Goal: Information Seeking & Learning: Learn about a topic

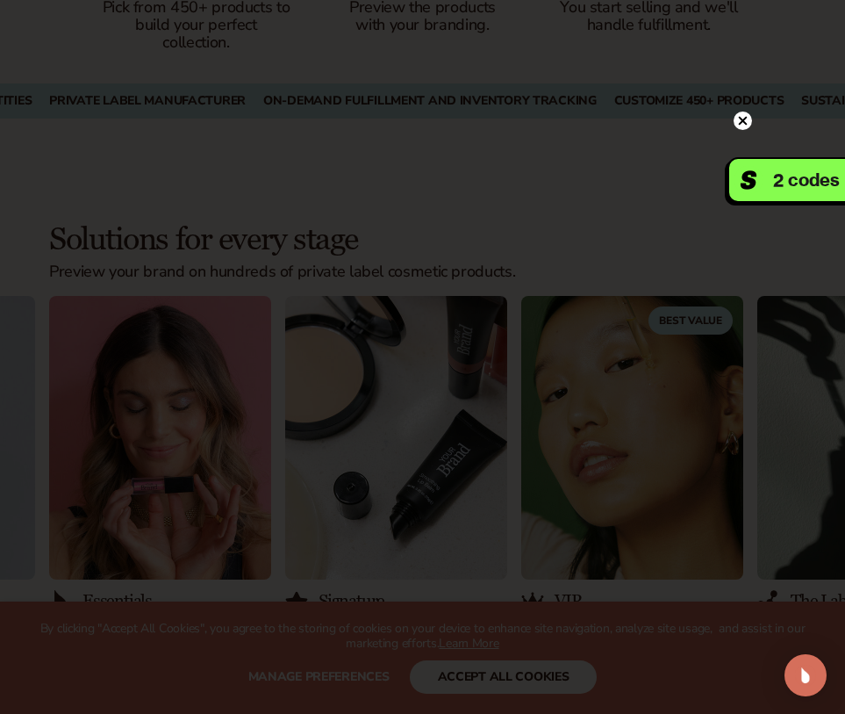
scroll to position [1931, 0]
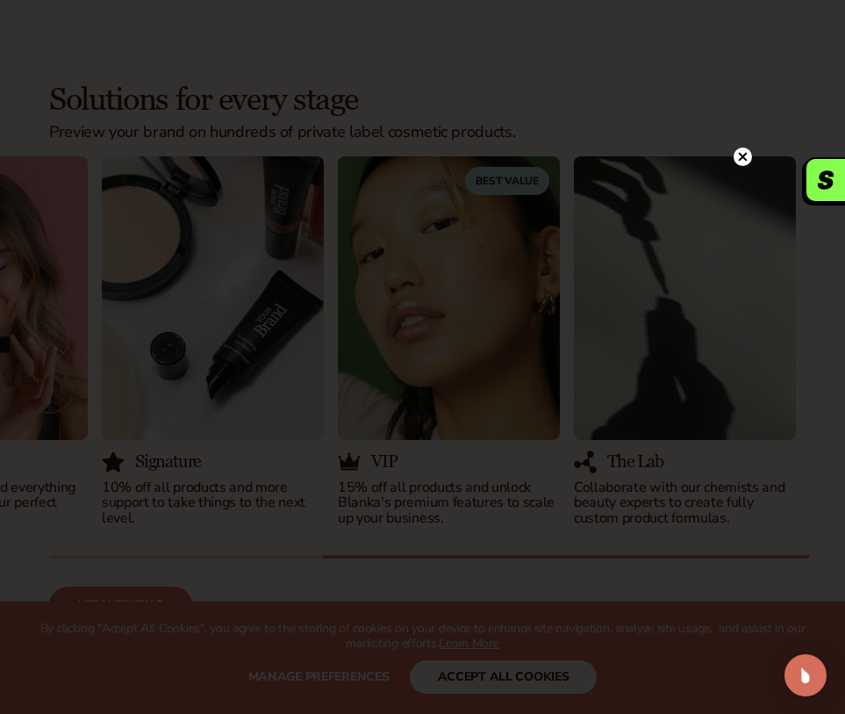
click at [736, 155] on circle at bounding box center [743, 156] width 18 height 18
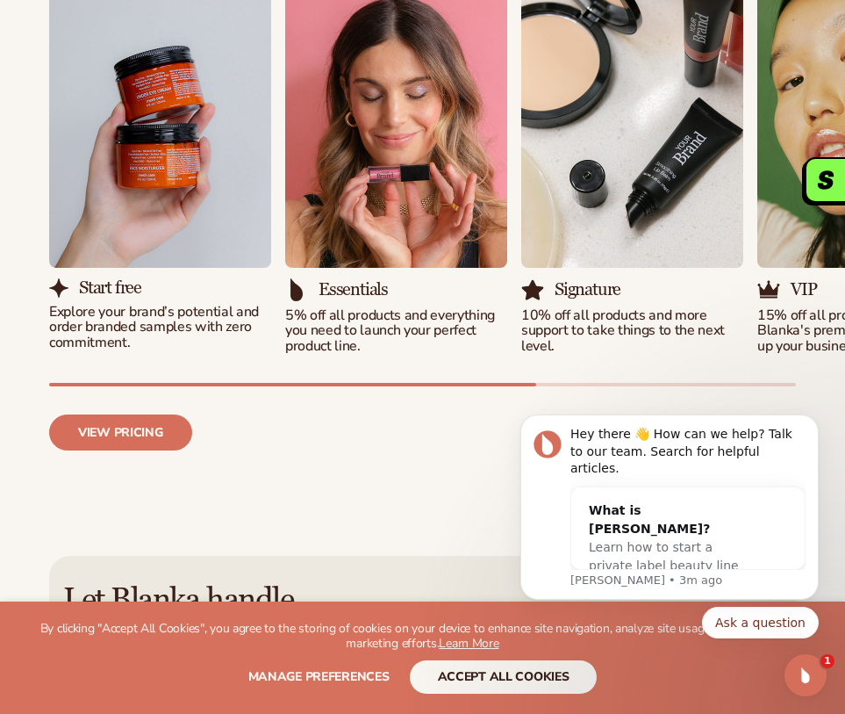
scroll to position [2107, 0]
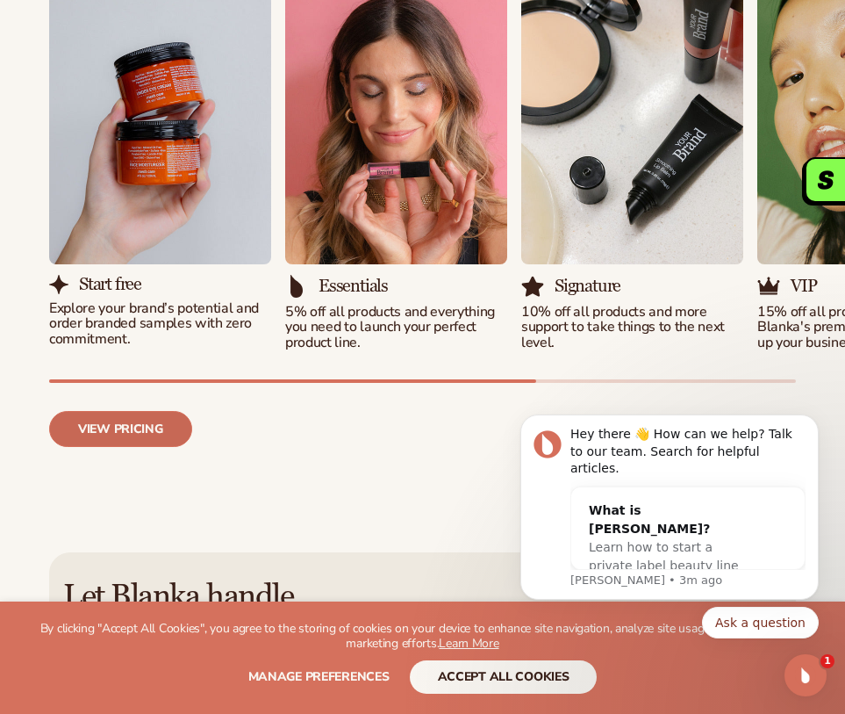
click at [159, 411] on link "View pricing" at bounding box center [120, 429] width 143 height 36
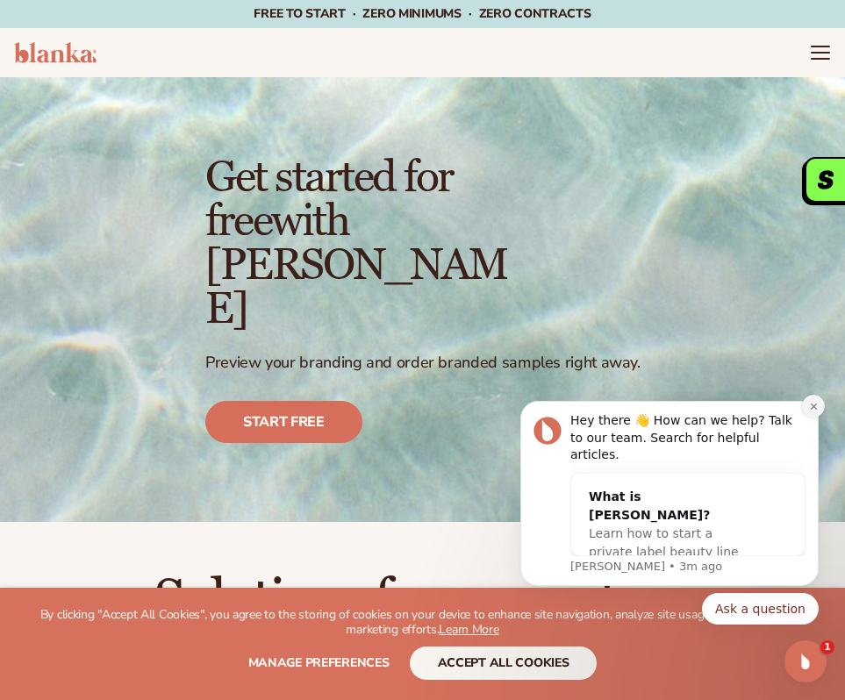
click at [816, 412] on icon "Dismiss notification" at bounding box center [814, 407] width 10 height 10
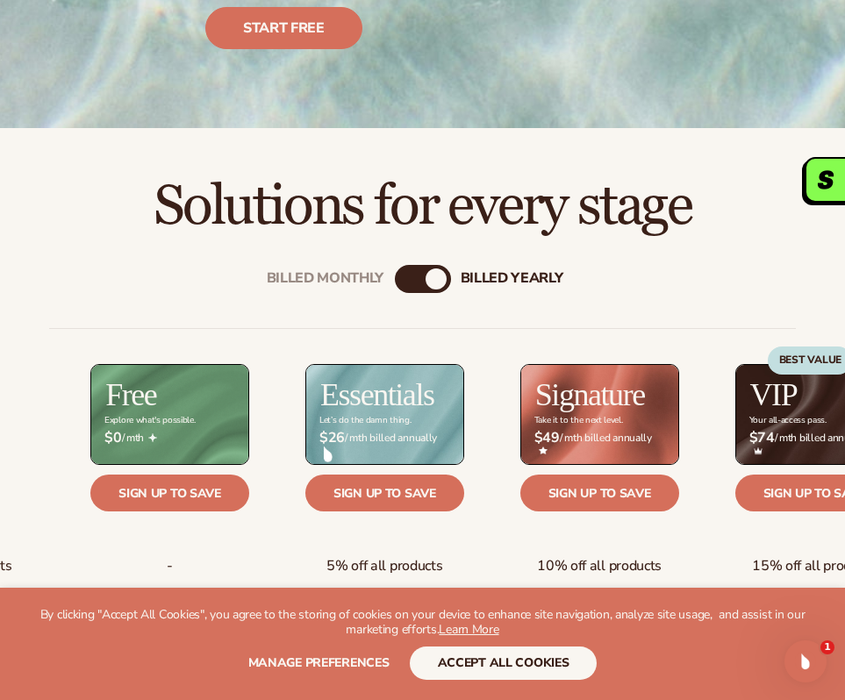
scroll to position [702, 0]
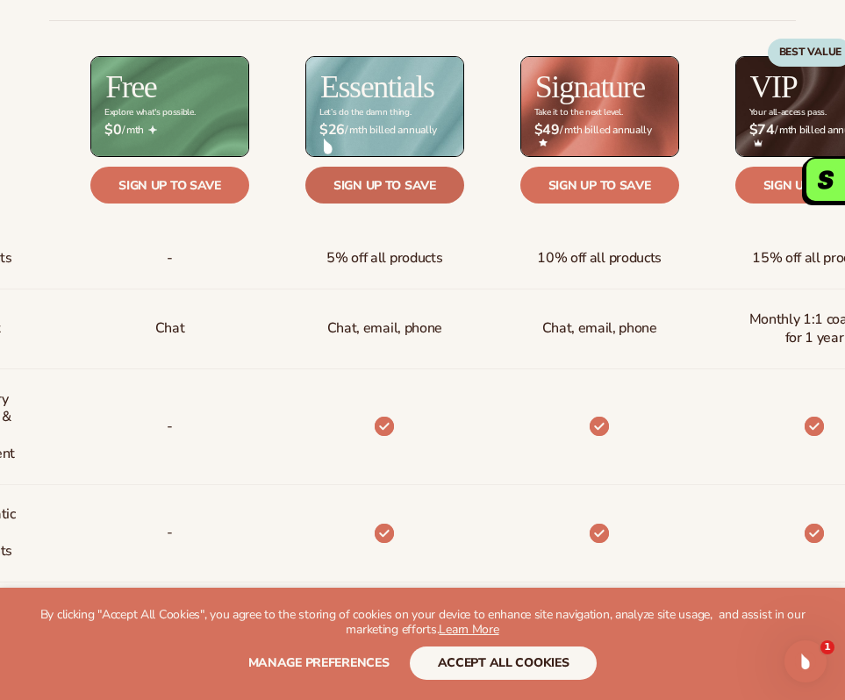
click at [348, 167] on link "Sign up to save" at bounding box center [384, 185] width 159 height 37
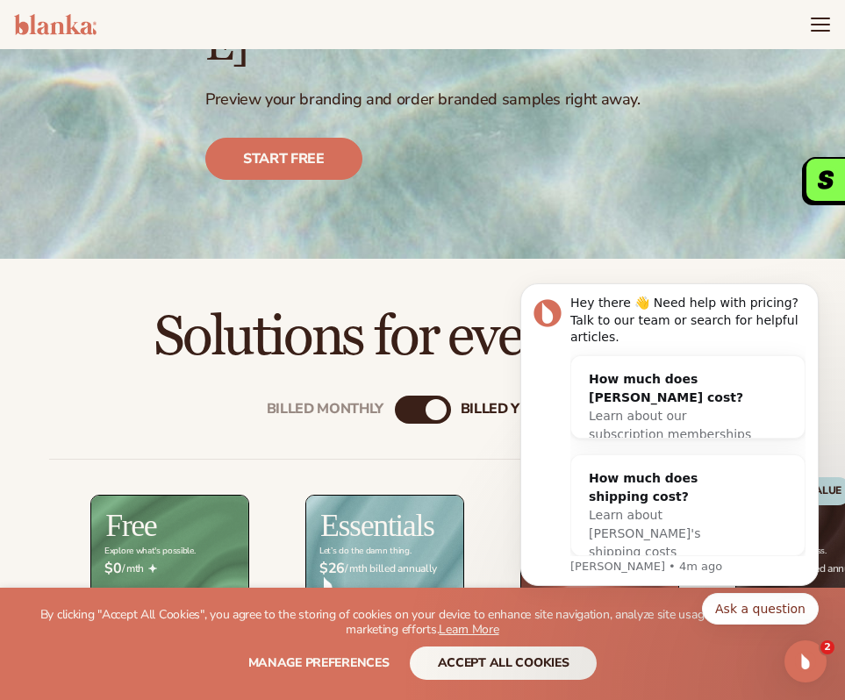
scroll to position [0, 0]
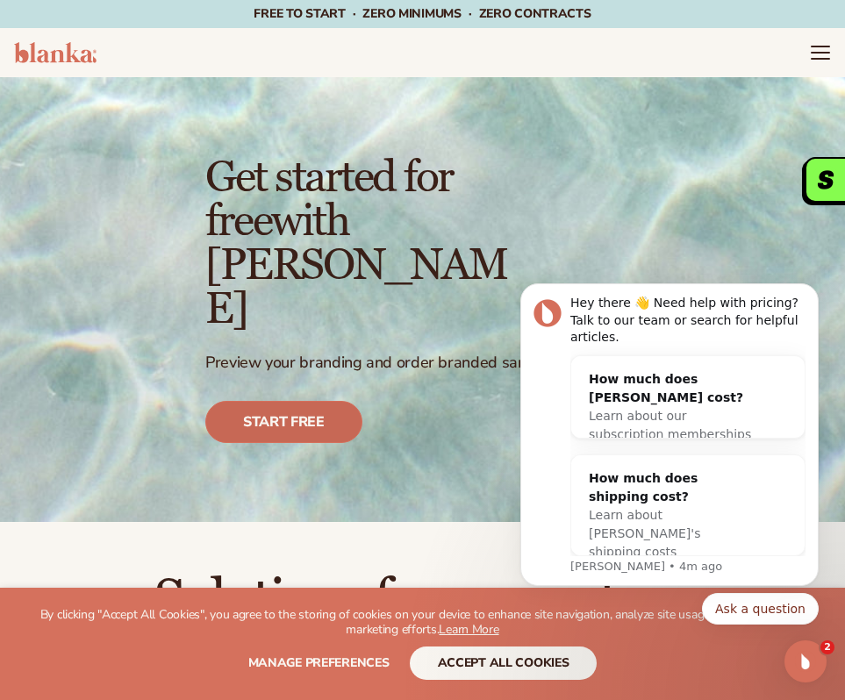
click at [282, 401] on link "Start free" at bounding box center [283, 422] width 157 height 42
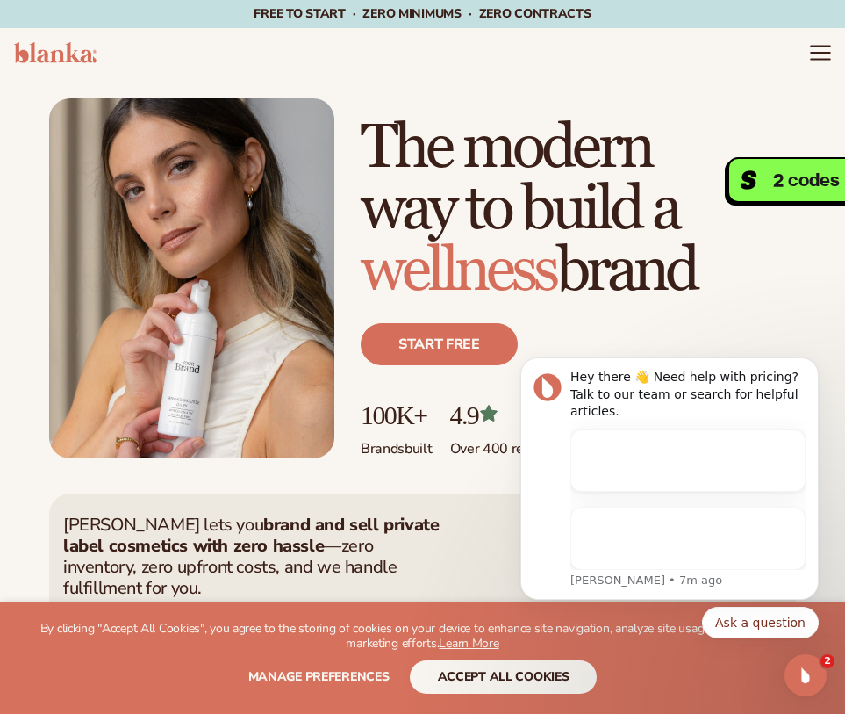
click at [820, 53] on icon "Menu" at bounding box center [820, 53] width 18 height 0
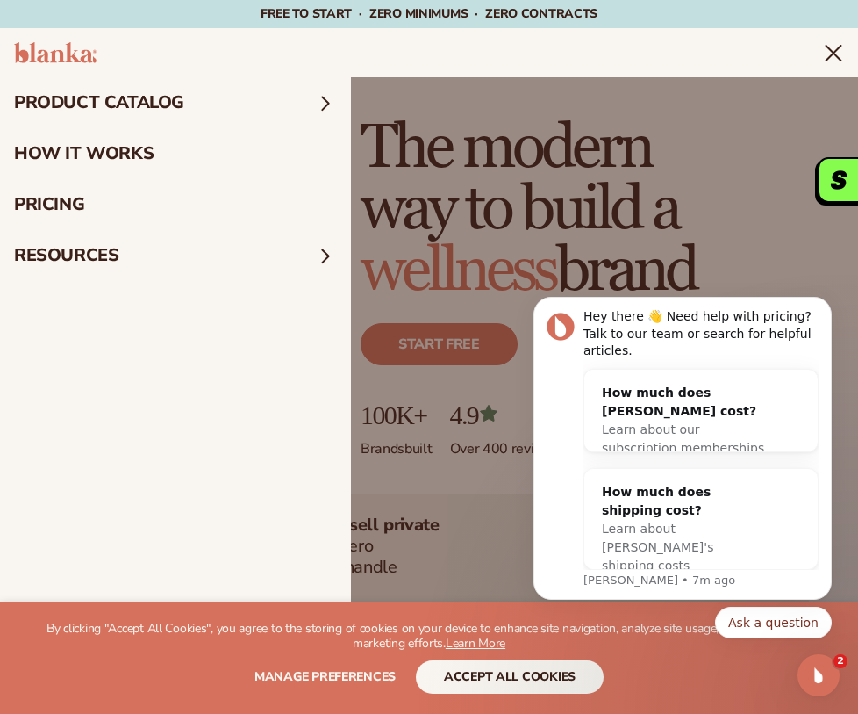
click at [138, 95] on summary "product catalog" at bounding box center [175, 102] width 351 height 51
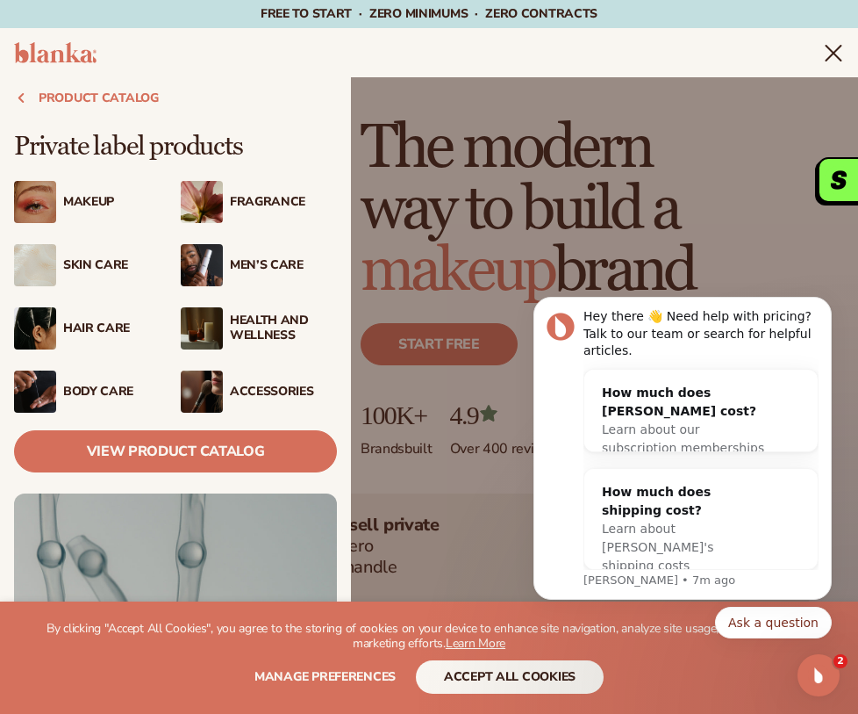
click at [87, 331] on div "Hair Care" at bounding box center [116, 328] width 107 height 15
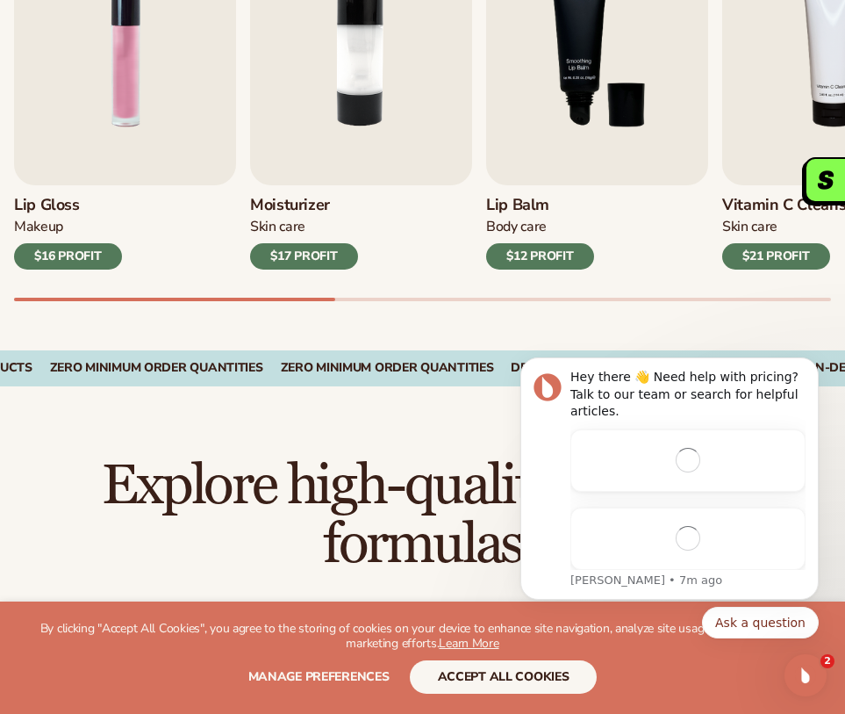
click at [328, 251] on div "$17 PROFIT" at bounding box center [304, 256] width 108 height 26
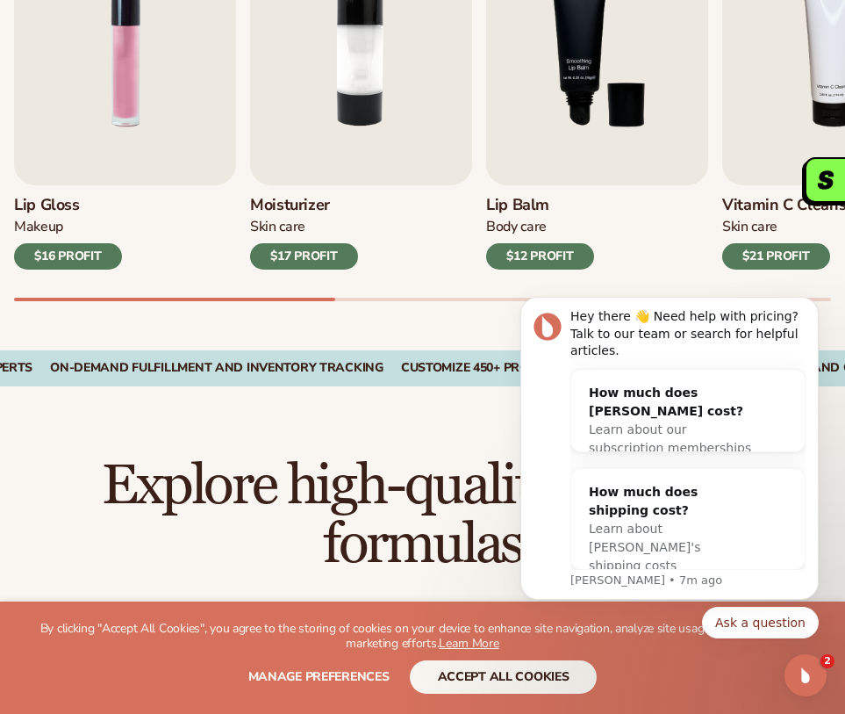
click at [327, 259] on div "$17 PROFIT" at bounding box center [304, 256] width 108 height 26
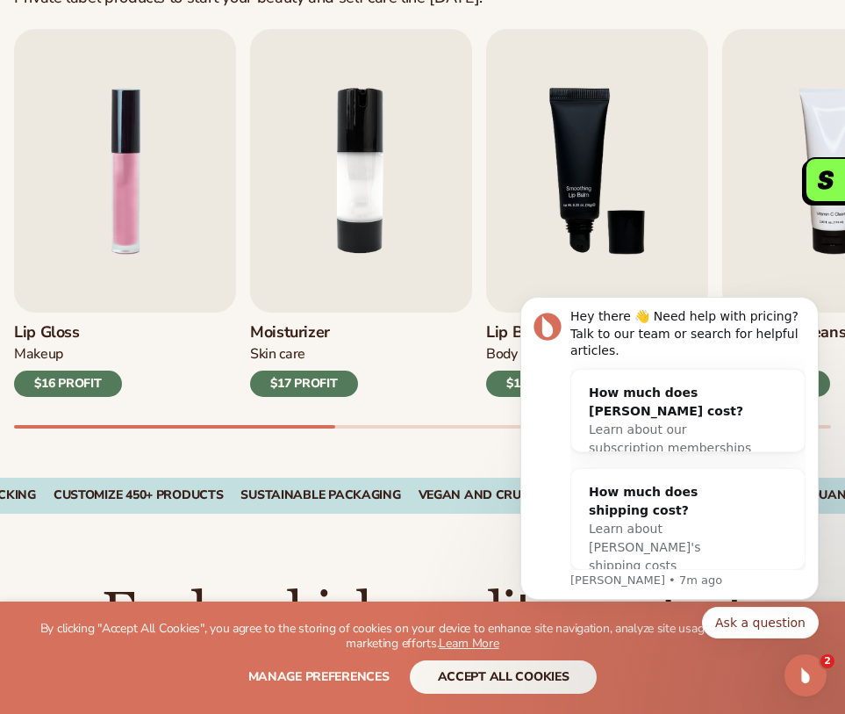
scroll to position [614, 0]
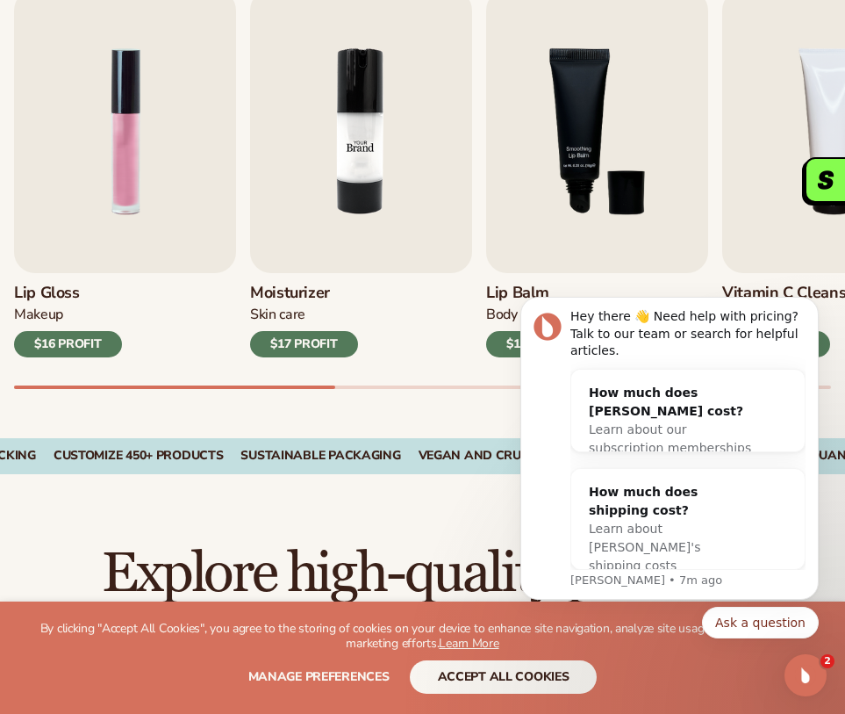
click at [322, 182] on img "2 / 9" at bounding box center [361, 131] width 222 height 284
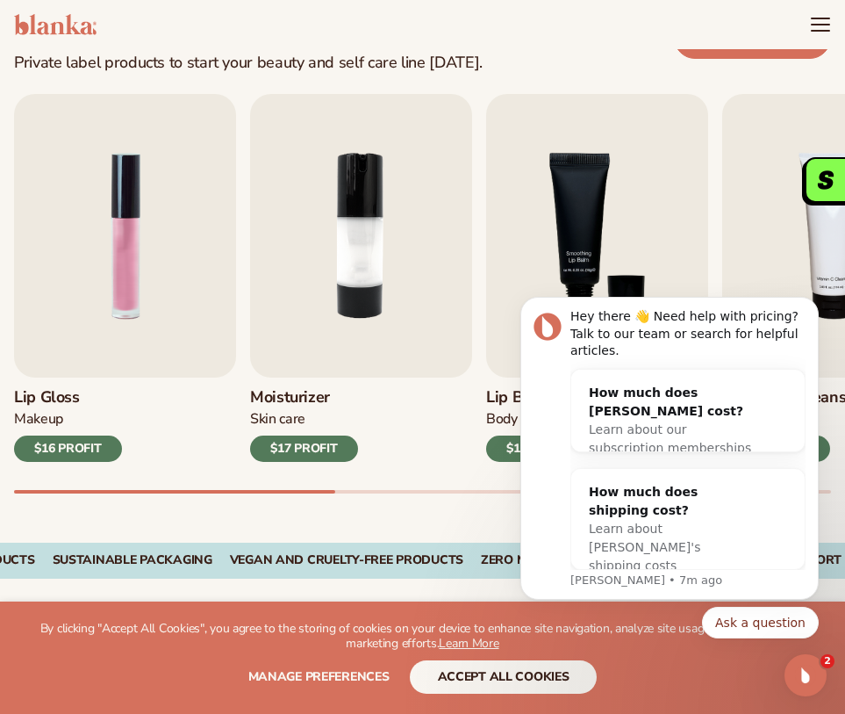
scroll to position [351, 0]
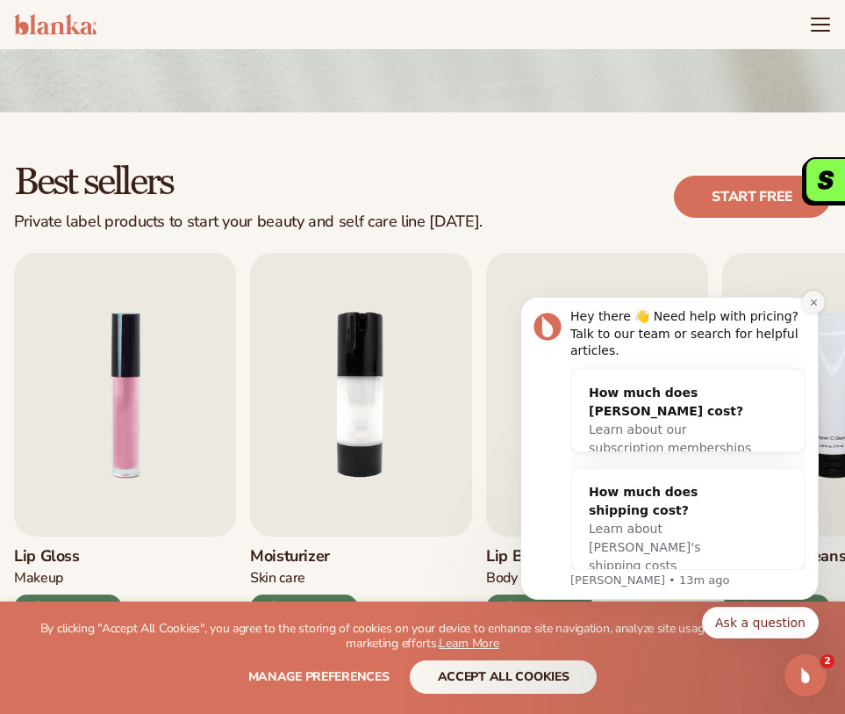
click at [812, 313] on button "Dismiss notification" at bounding box center [813, 302] width 23 height 23
